Goal: Task Accomplishment & Management: Complete application form

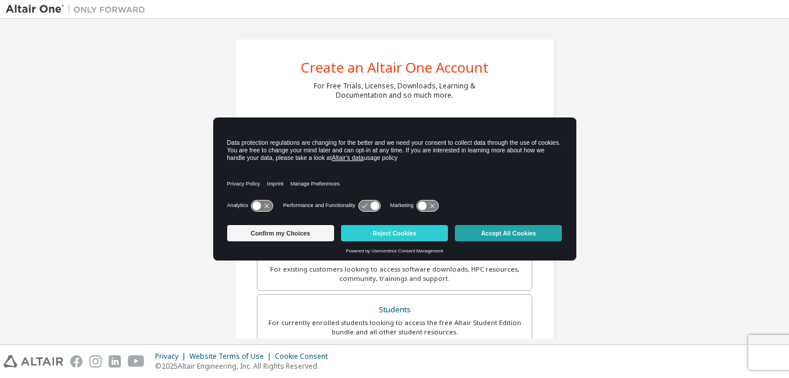
click at [506, 235] on button "Accept All Cookies" at bounding box center [508, 233] width 107 height 16
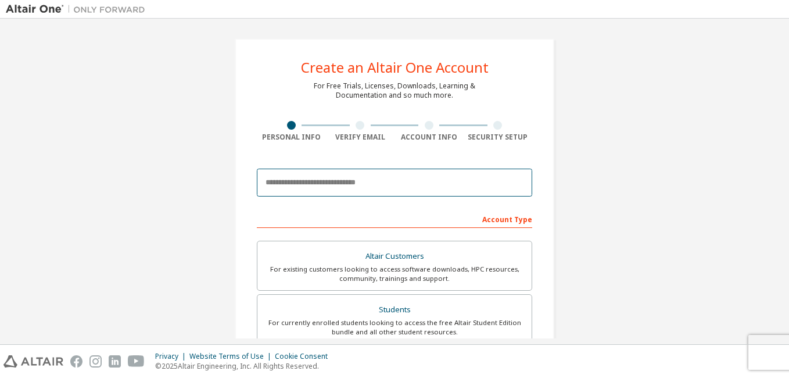
click at [347, 189] on input "email" at bounding box center [394, 182] width 275 height 28
click at [361, 135] on div "Verify Email" at bounding box center [360, 136] width 69 height 9
drag, startPoint x: 361, startPoint y: 135, endPoint x: 447, endPoint y: 137, distance: 85.4
click at [447, 137] on div "Account Info" at bounding box center [428, 136] width 69 height 9
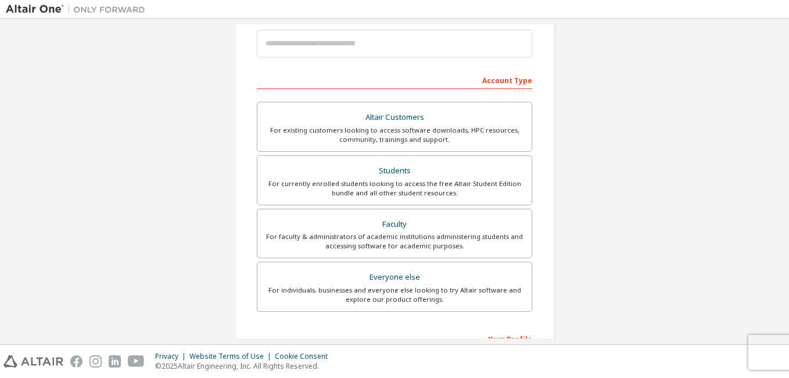
scroll to position [301, 0]
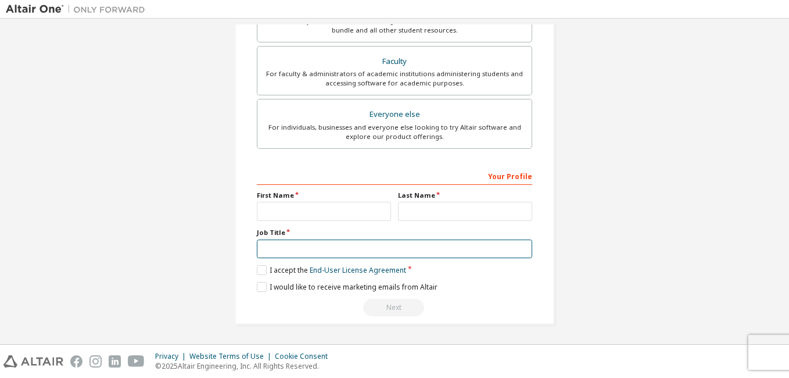
click at [368, 250] on input "text" at bounding box center [394, 248] width 275 height 19
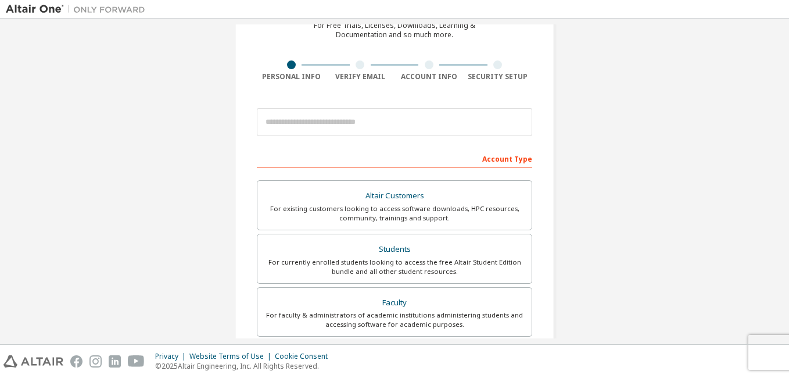
scroll to position [127, 0]
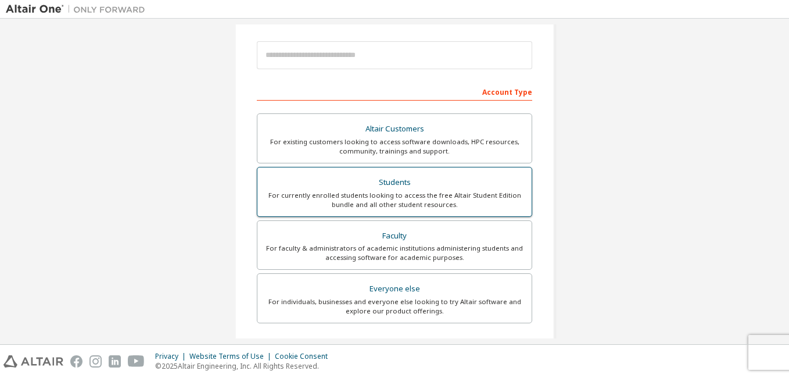
click at [414, 200] on div "For currently enrolled students looking to access the free Altair Student Editi…" at bounding box center [394, 200] width 260 height 19
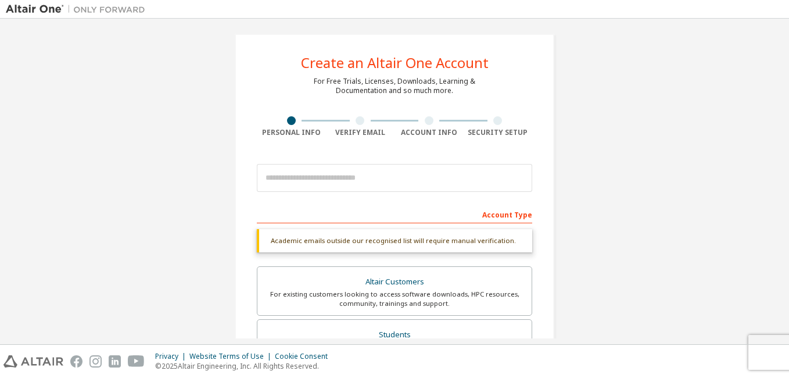
scroll to position [0, 0]
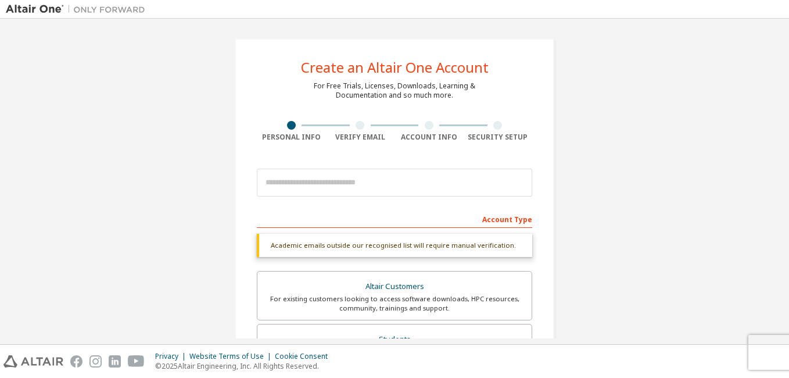
drag, startPoint x: 7, startPoint y: 191, endPoint x: 207, endPoint y: 105, distance: 218.3
click at [207, 105] on div "Create an Altair One Account For Free Trials, Licenses, Downloads, Learning & D…" at bounding box center [394, 346] width 777 height 645
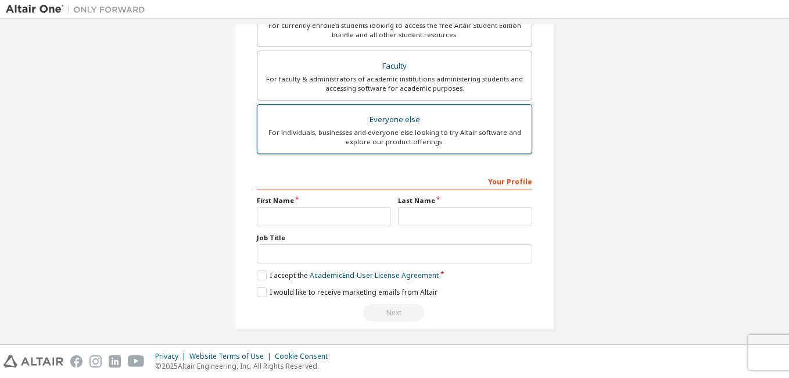
scroll to position [332, 0]
